Goal: Information Seeking & Learning: Learn about a topic

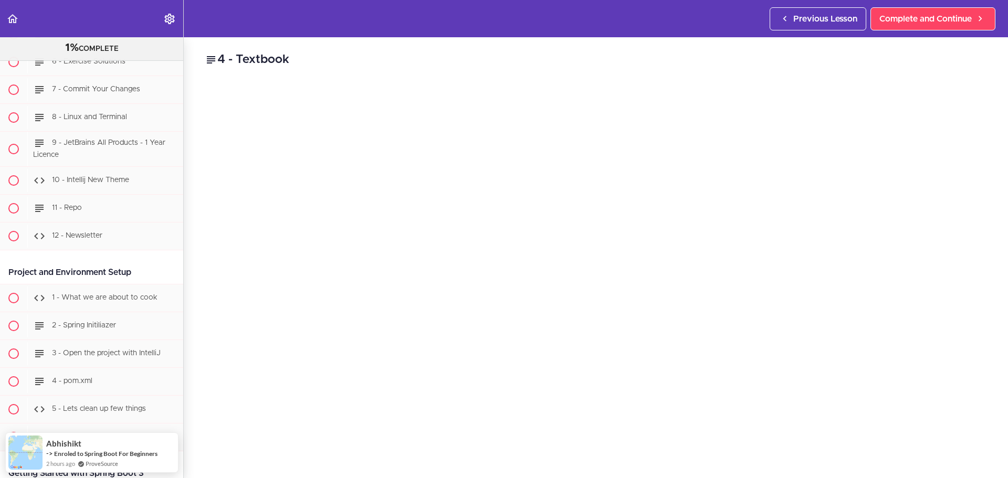
scroll to position [367, 0]
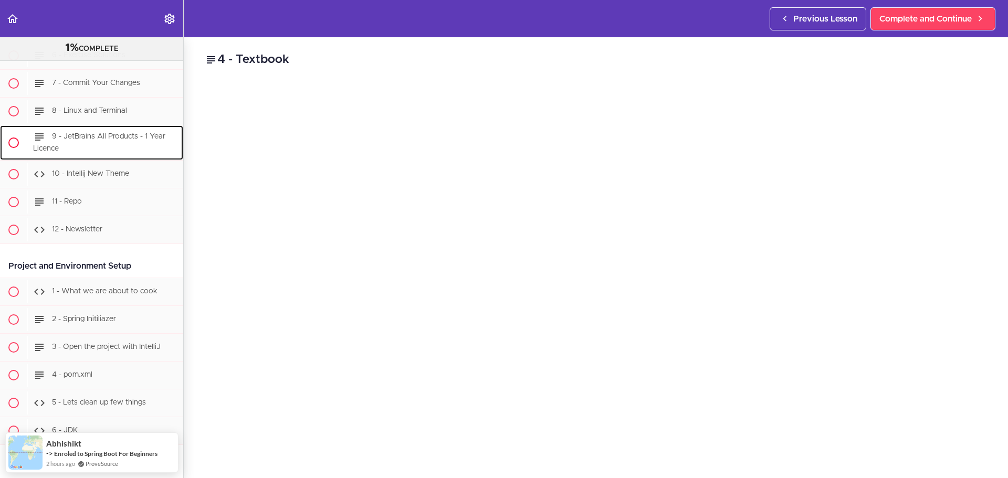
click at [104, 133] on span "9 - JetBrains All Products - 1 Year Licence" at bounding box center [99, 142] width 132 height 19
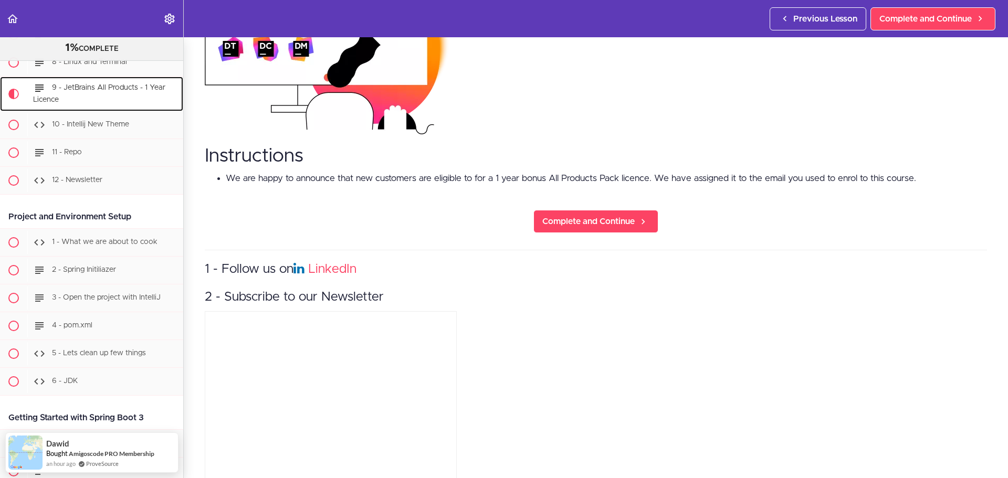
scroll to position [675, 0]
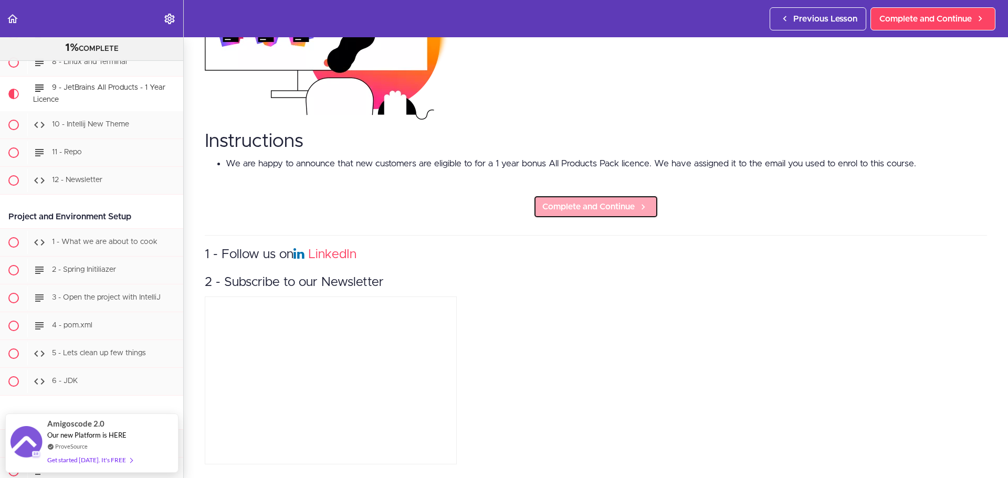
click at [594, 205] on span "Complete and Continue" at bounding box center [588, 206] width 92 height 13
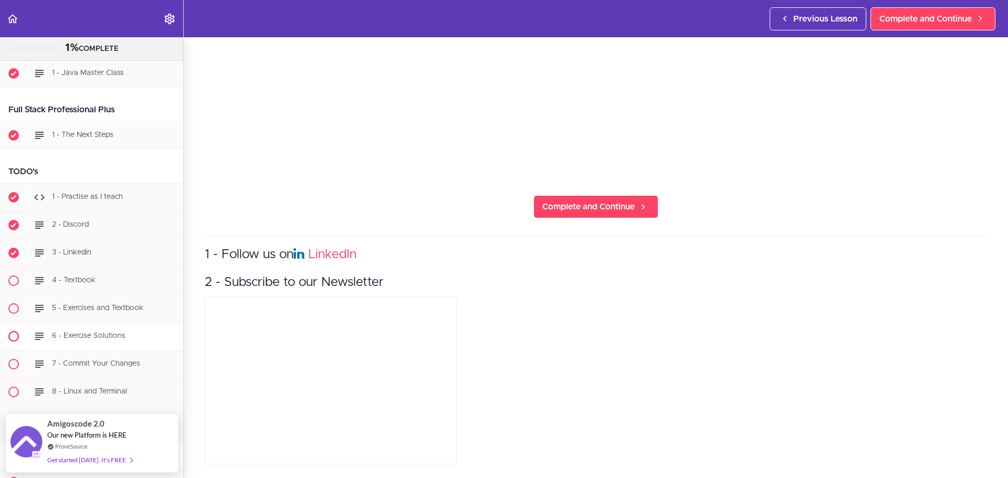
scroll to position [52, 0]
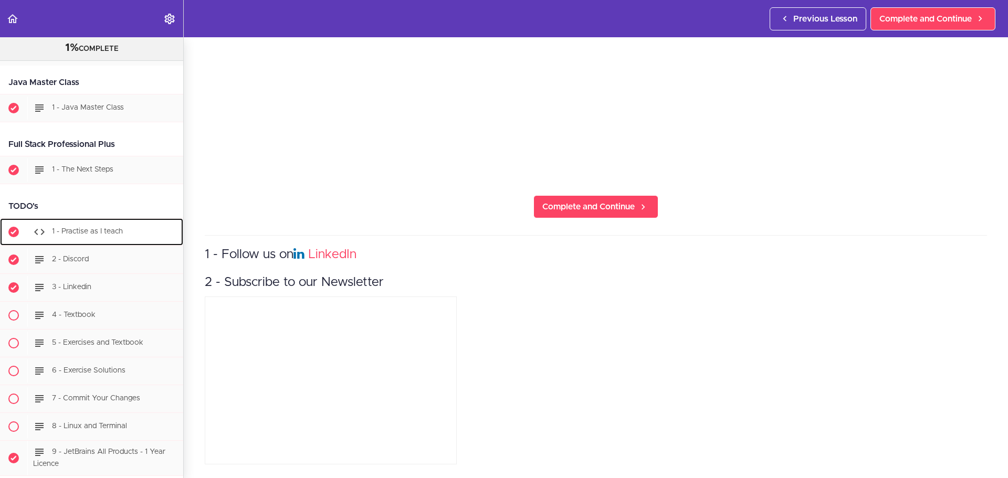
click at [76, 229] on span "1 - Practise as I teach" at bounding box center [87, 231] width 71 height 7
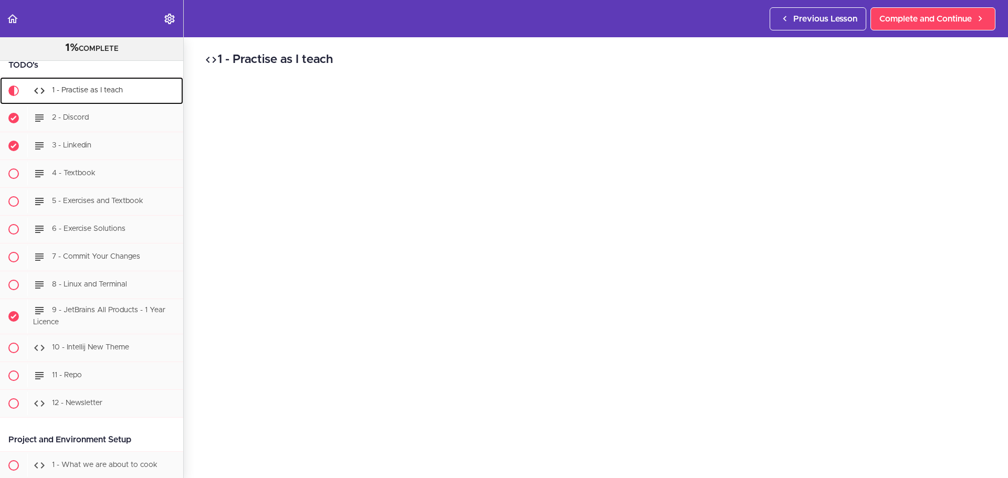
scroll to position [194, 0]
